Goal: Information Seeking & Learning: Understand process/instructions

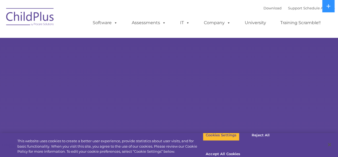
select select "MEDIUM"
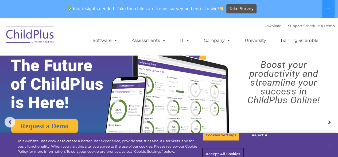
click at [243, 148] on button "Accept All Cookies" at bounding box center [223, 153] width 40 height 11
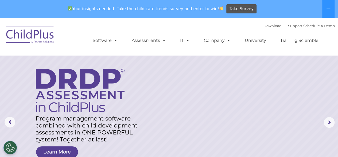
click at [44, 36] on img at bounding box center [30, 35] width 54 height 27
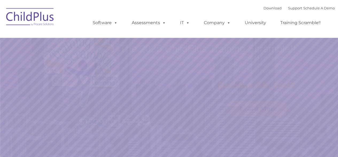
select select "MEDIUM"
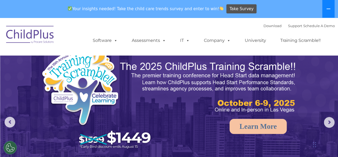
click at [326, 8] on button at bounding box center [329, 9] width 12 height 18
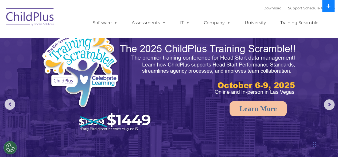
click at [326, 8] on button at bounding box center [329, 6] width 12 height 12
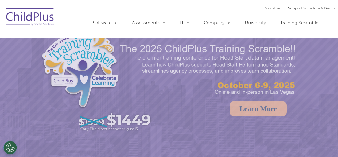
select select "MEDIUM"
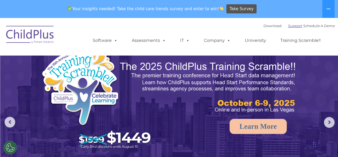
click at [292, 26] on link "Support" at bounding box center [295, 26] width 14 height 4
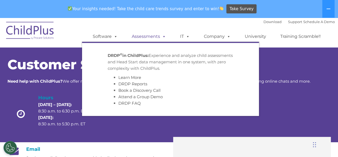
click at [163, 36] on span at bounding box center [163, 36] width 6 height 5
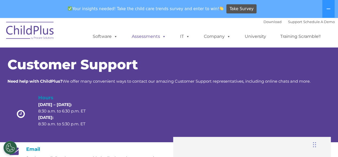
click at [163, 36] on span at bounding box center [163, 36] width 6 height 5
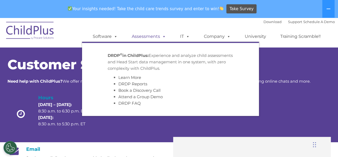
click at [163, 36] on span at bounding box center [163, 36] width 6 height 5
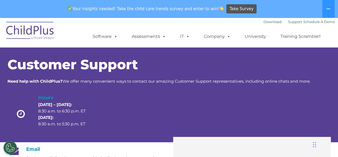
click at [264, 24] on div "Download Support | Schedule A Demo " at bounding box center [299, 22] width 71 height 8
click at [264, 22] on link "Download" at bounding box center [273, 22] width 18 height 4
